Goal: Obtain resource: Download file/media

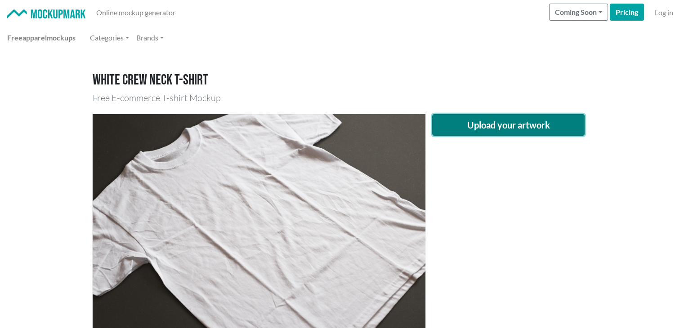
click at [517, 120] on button "Upload your artwork" at bounding box center [508, 125] width 153 height 22
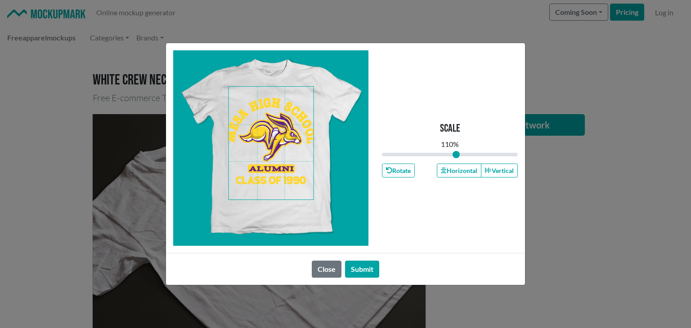
type input "1"
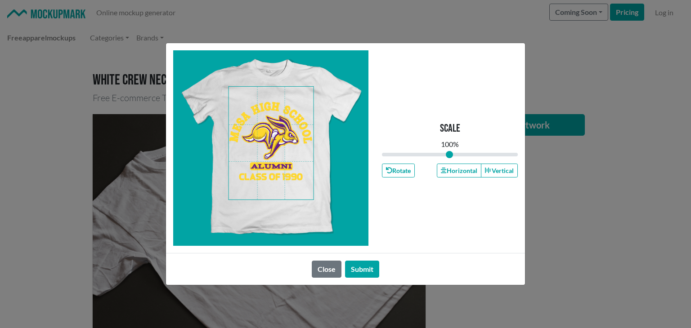
click at [269, 149] on span at bounding box center [271, 143] width 85 height 113
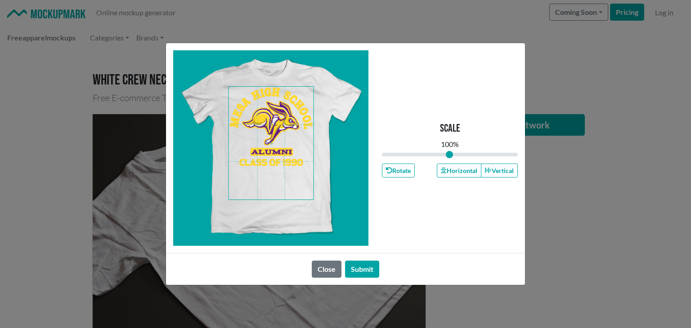
click at [270, 140] on span at bounding box center [271, 143] width 85 height 113
click at [454, 172] on button "Horizontal" at bounding box center [459, 171] width 44 height 14
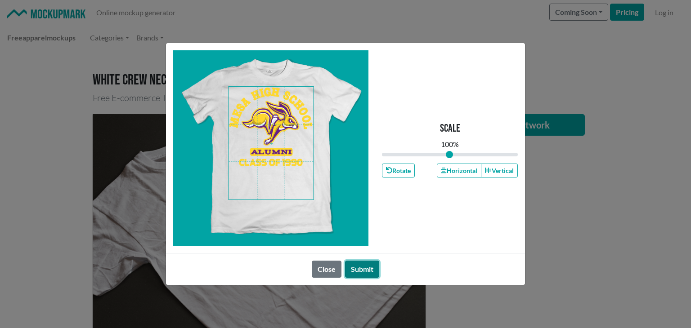
click at [356, 264] on button "Submit" at bounding box center [362, 269] width 34 height 17
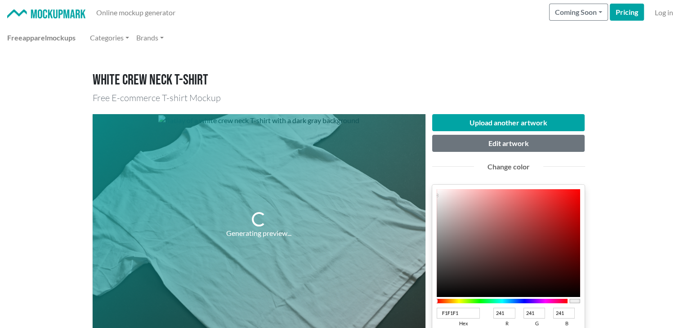
click at [530, 301] on div at bounding box center [502, 301] width 131 height 4
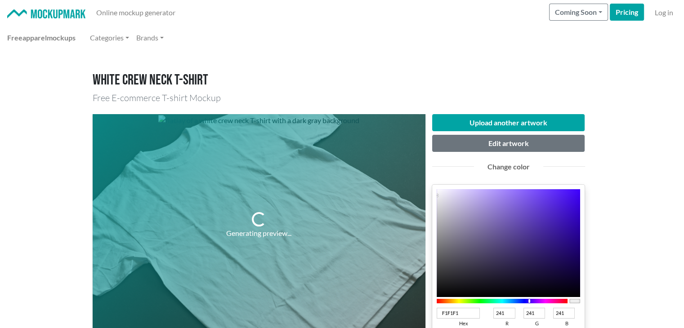
type input "4720BF"
type input "71"
type input "32"
type input "191"
type input "4620BB"
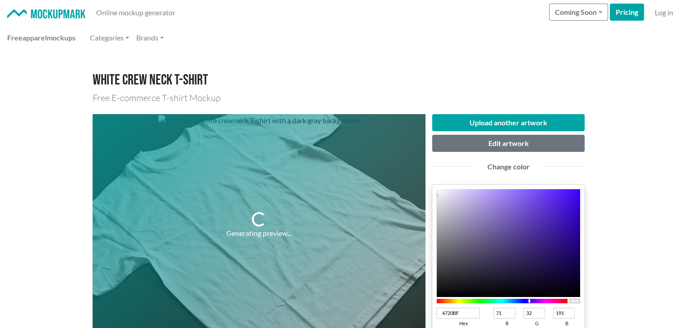
type input "70"
type input "187"
type input "421EB1"
type input "66"
type input "30"
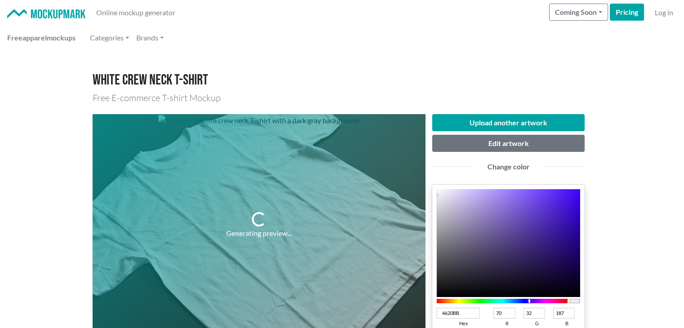
type input "177"
type input "3C1CA2"
type input "60"
type input "28"
type input "162"
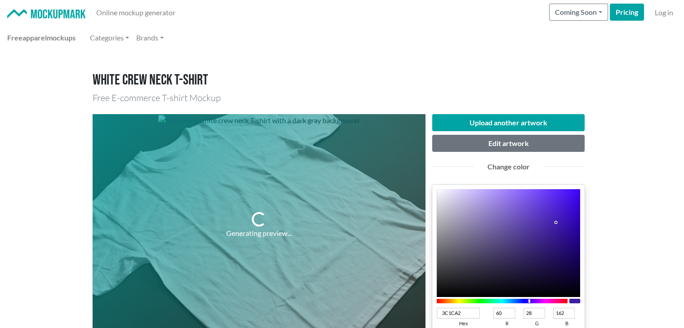
type input "361896"
type input "54"
type input "24"
type input "150"
type input "32168D"
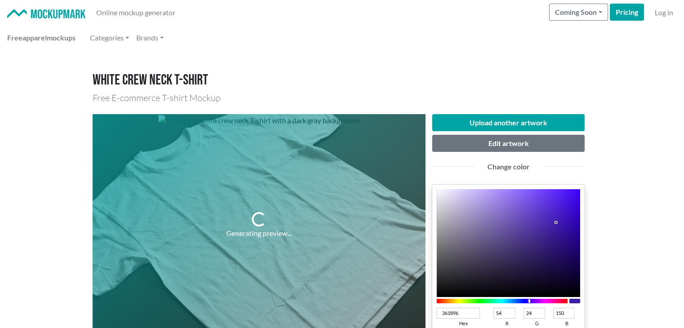
type input "50"
type input "22"
type input "141"
type input "2D1381"
type input "45"
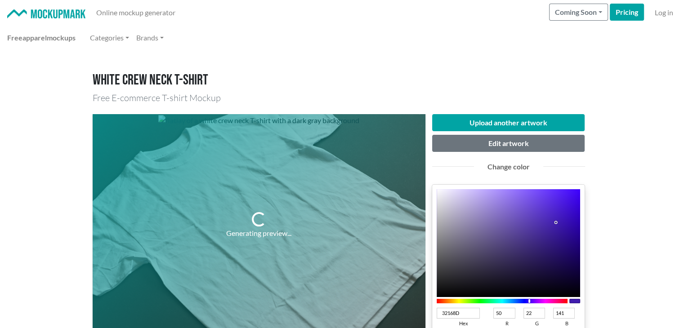
type input "19"
type input "129"
type input "2B127C"
type input "43"
type input "18"
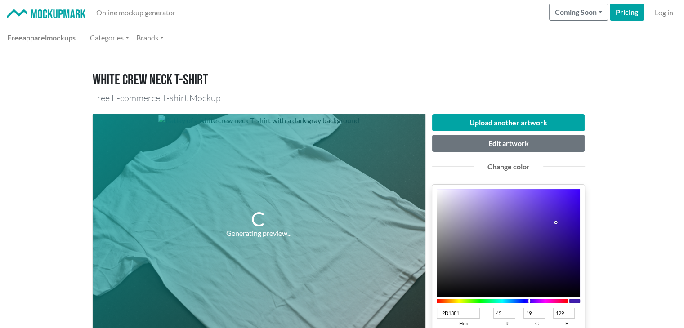
type input "124"
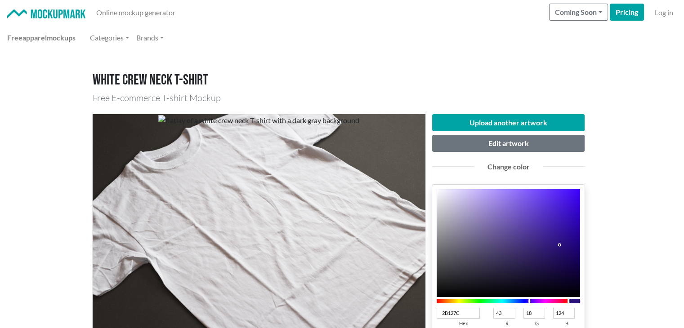
type input "2A127A"
type input "42"
type input "122"
drag, startPoint x: 556, startPoint y: 216, endPoint x: 560, endPoint y: 246, distance: 29.5
click at [560, 246] on div at bounding box center [509, 243] width 144 height 108
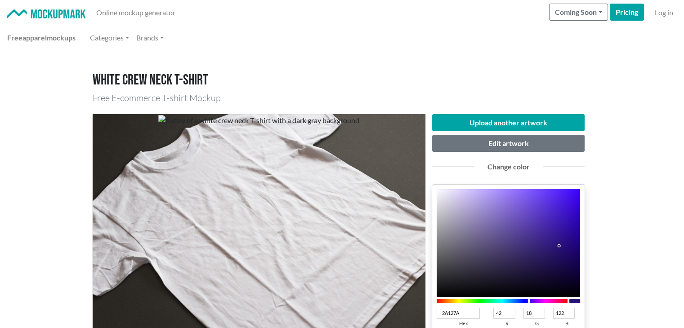
click at [542, 298] on div at bounding box center [502, 301] width 131 height 8
type input "54127A"
type input "84"
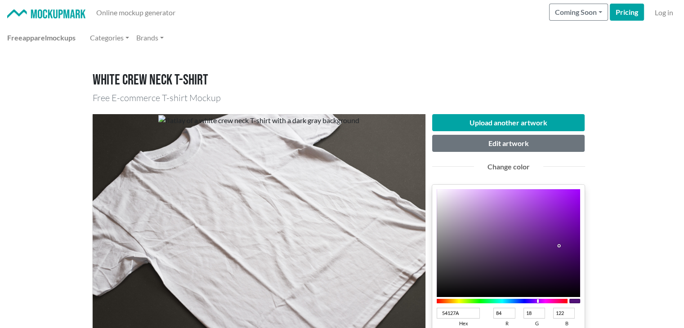
click at [538, 301] on div at bounding box center [502, 301] width 131 height 4
type input "7315A8"
type input "115"
type input "21"
type input "168"
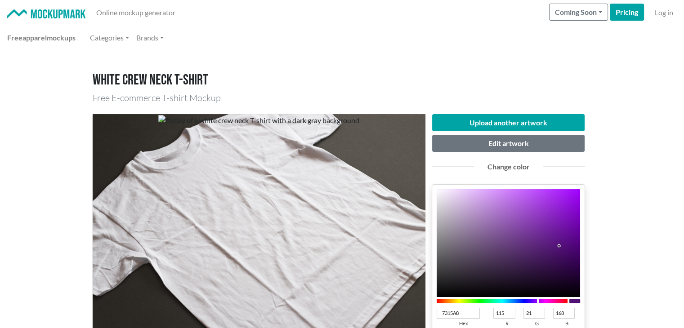
type input "7014A4"
type input "112"
type input "20"
type input "164"
type input "6B139D"
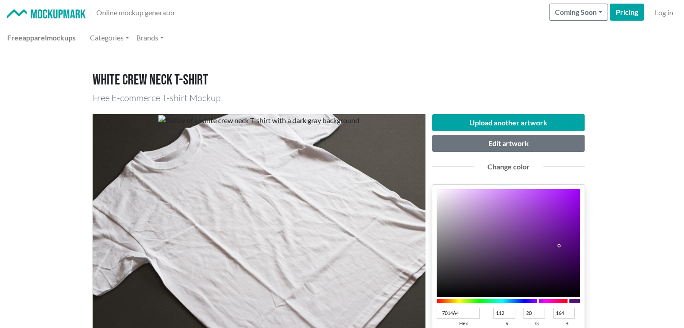
type input "107"
type input "19"
type input "157"
type input "610E90"
type input "97"
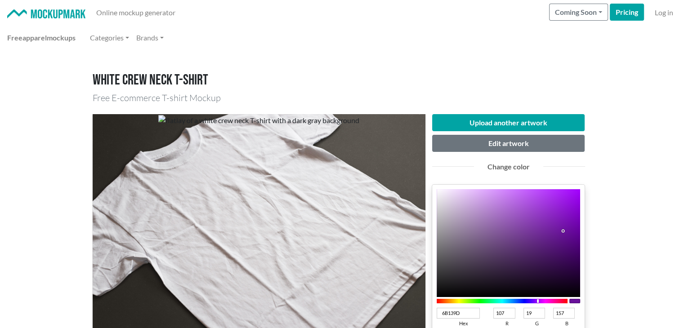
type input "14"
type input "144"
type input "5D0C8B"
type input "93"
type input "12"
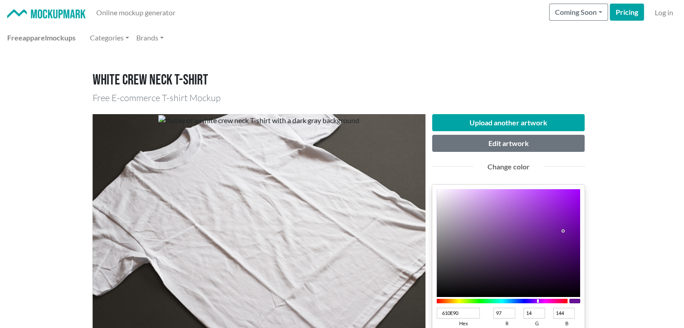
type input "139"
type input "5B0B88"
type input "91"
type input "11"
type input "136"
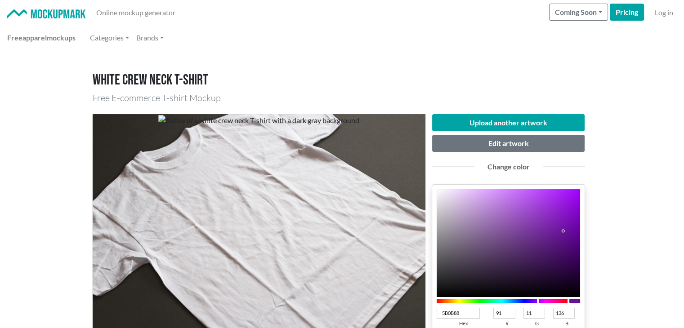
type input "580B83"
type input "88"
type input "131"
type input "51097A"
type input "81"
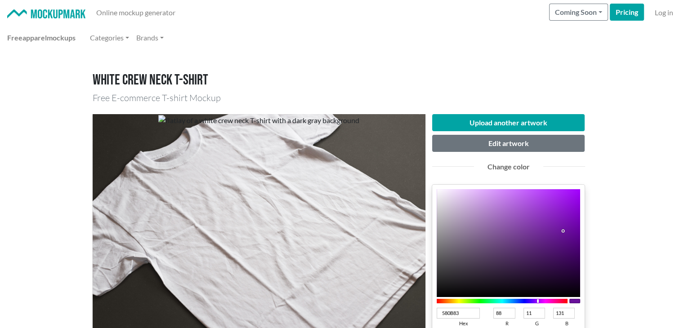
type input "9"
type input "122"
type input "4F0976"
type input "79"
type input "118"
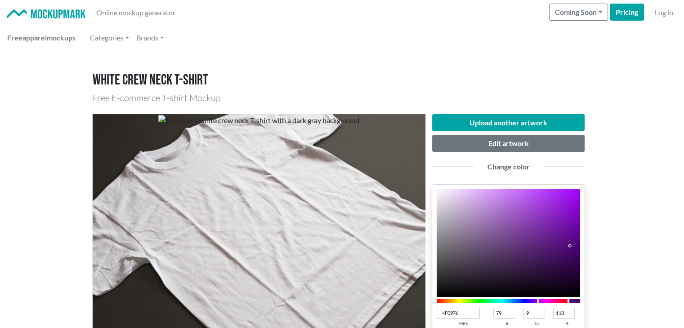
type input "4E0874"
type input "78"
type input "8"
type input "116"
drag, startPoint x: 562, startPoint y: 226, endPoint x: 570, endPoint y: 248, distance: 23.5
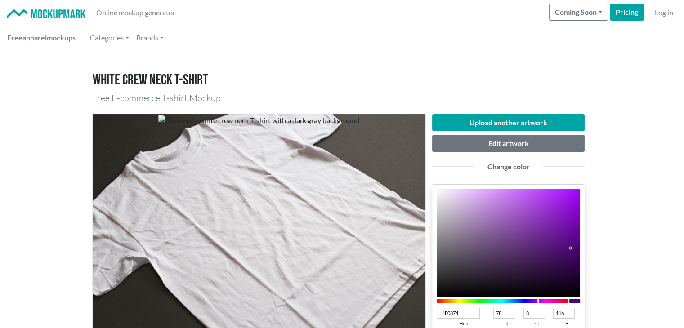
click at [570, 248] on div at bounding box center [509, 243] width 144 height 108
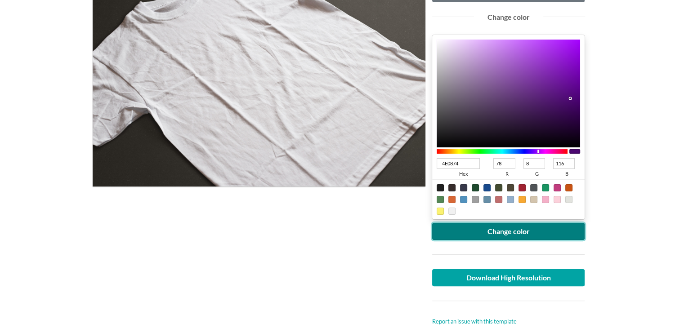
click at [511, 233] on button "Change color" at bounding box center [508, 231] width 153 height 17
click at [482, 227] on button "Change color" at bounding box center [508, 231] width 153 height 17
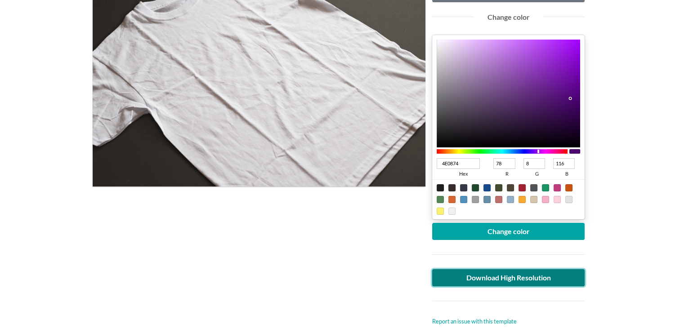
click at [475, 278] on link "Download High Resolution" at bounding box center [508, 277] width 153 height 17
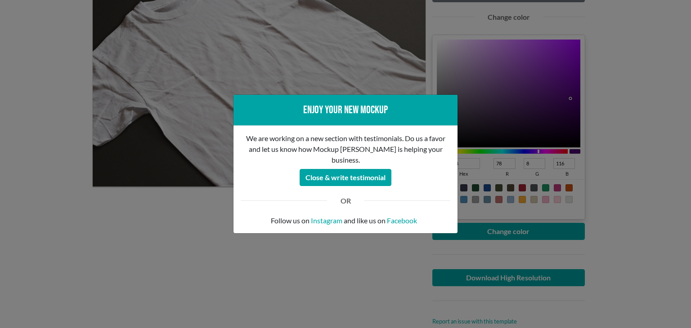
click at [50, 152] on div "Enjoy your new mockup We are working on a new section with testimonials. Do us …" at bounding box center [345, 164] width 691 height 328
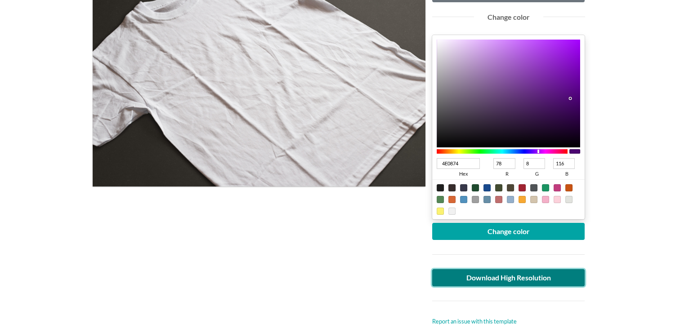
scroll to position [0, 0]
